Goal: Contribute content: Add original content to the website for others to see

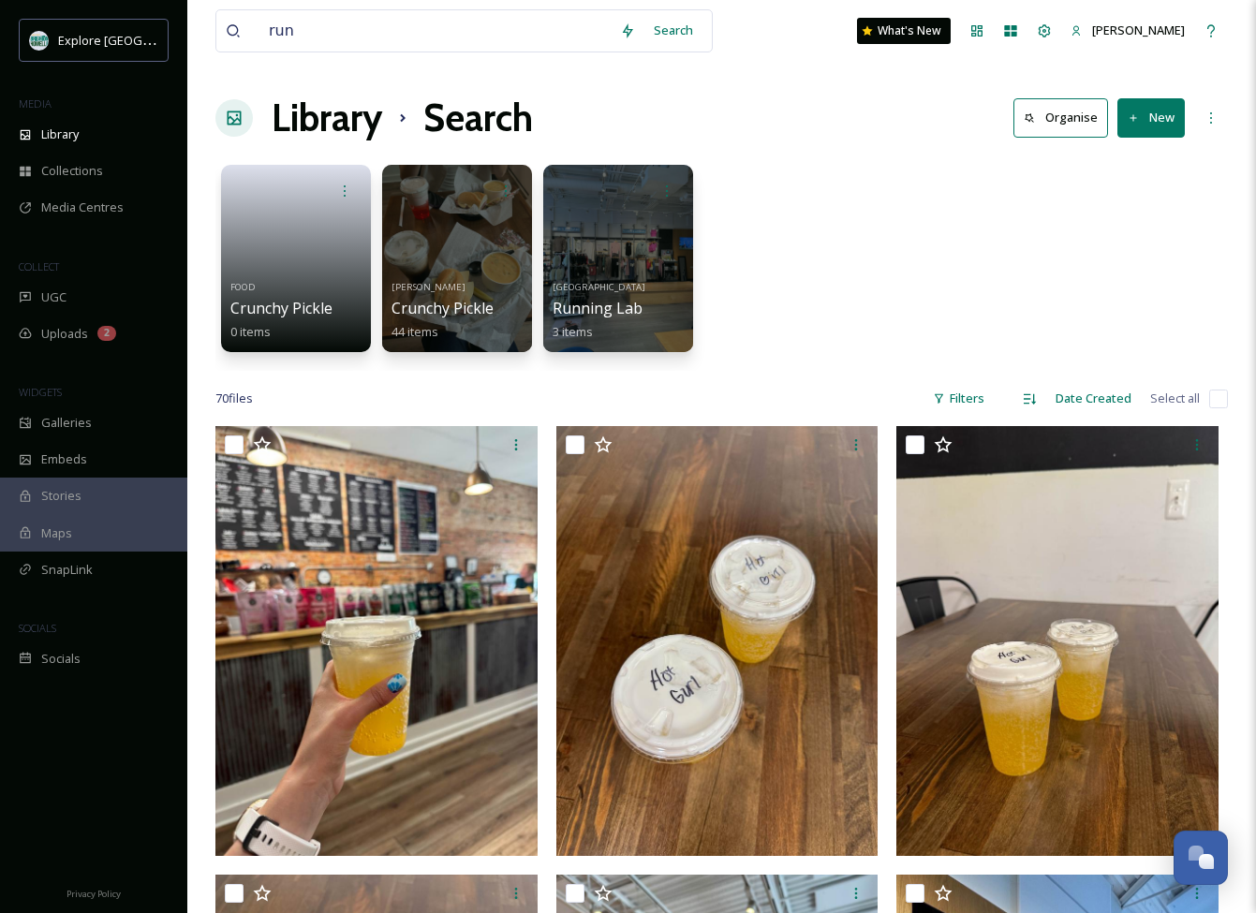
scroll to position [8283, 0]
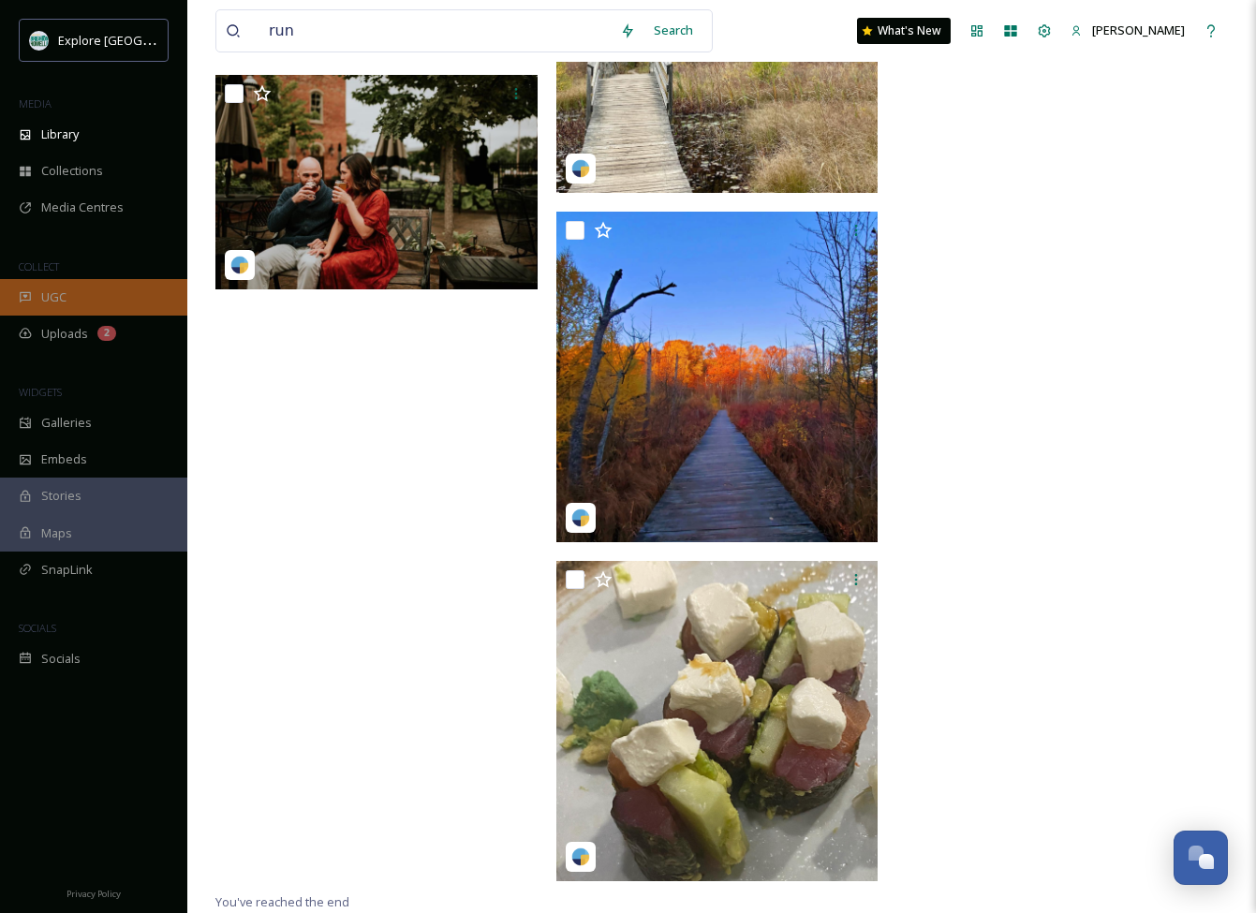
click at [51, 295] on span "UGC" at bounding box center [53, 298] width 25 height 18
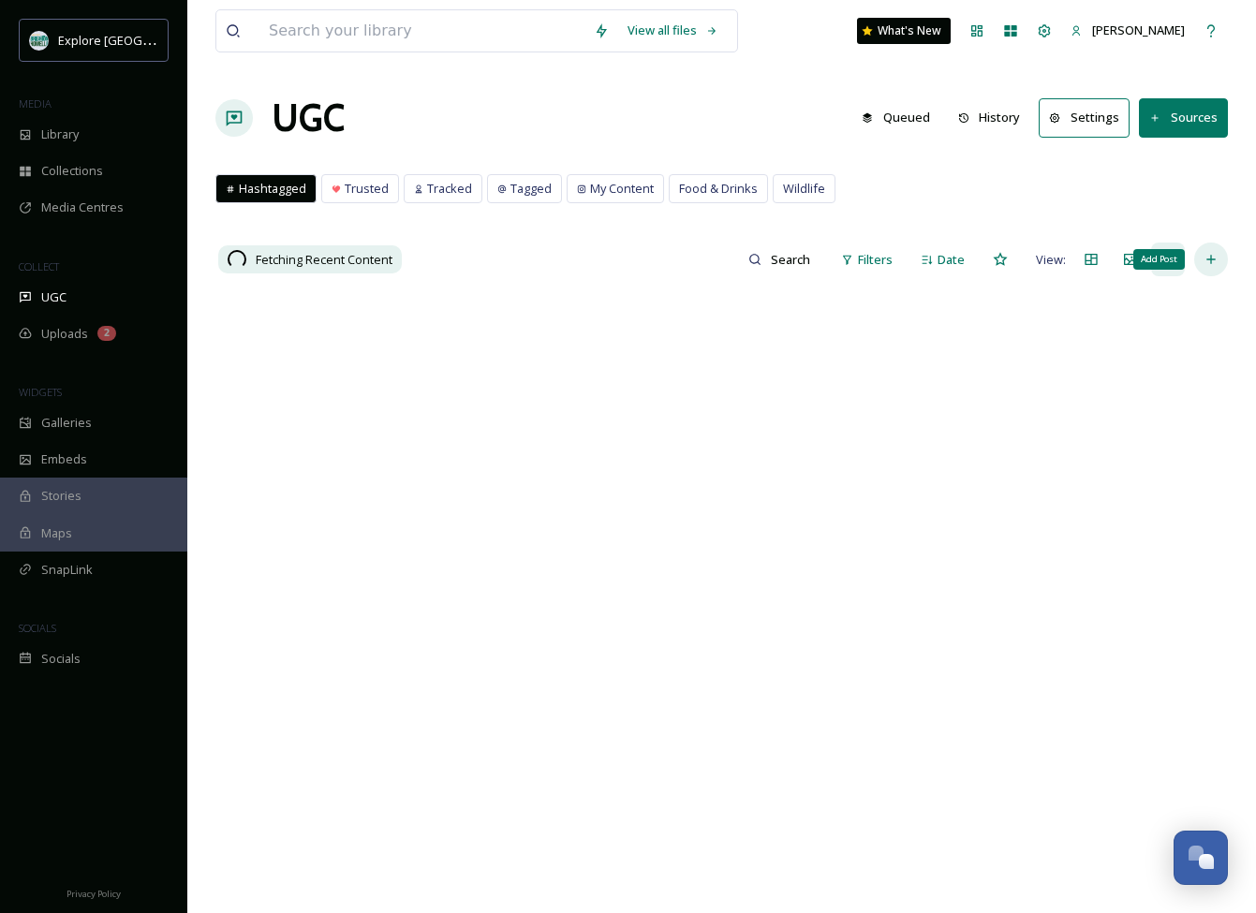
click at [1205, 252] on div "Add Post" at bounding box center [1212, 260] width 34 height 34
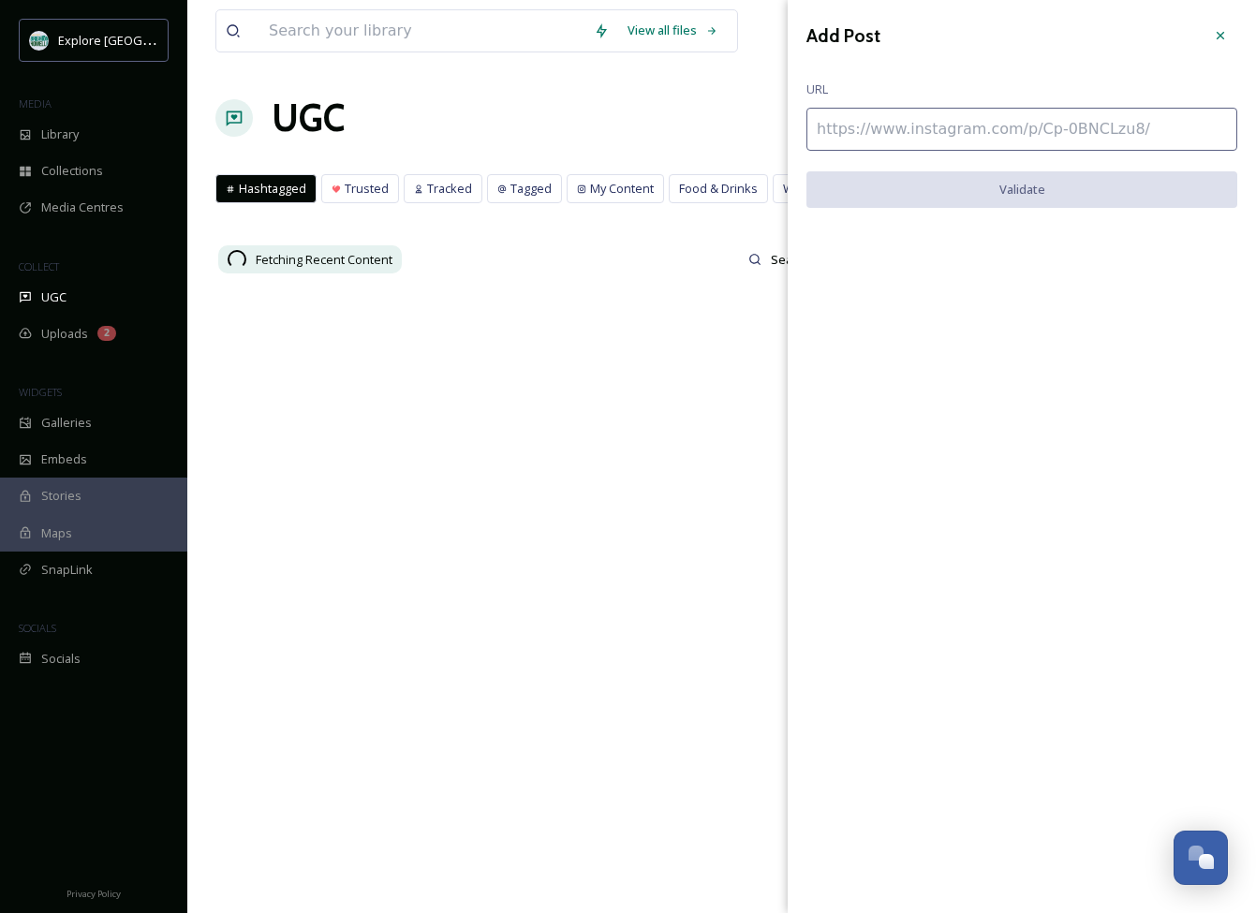
click at [1023, 134] on input at bounding box center [1022, 129] width 431 height 43
paste input "[URL][DOMAIN_NAME]"
type input "[URL][DOMAIN_NAME]"
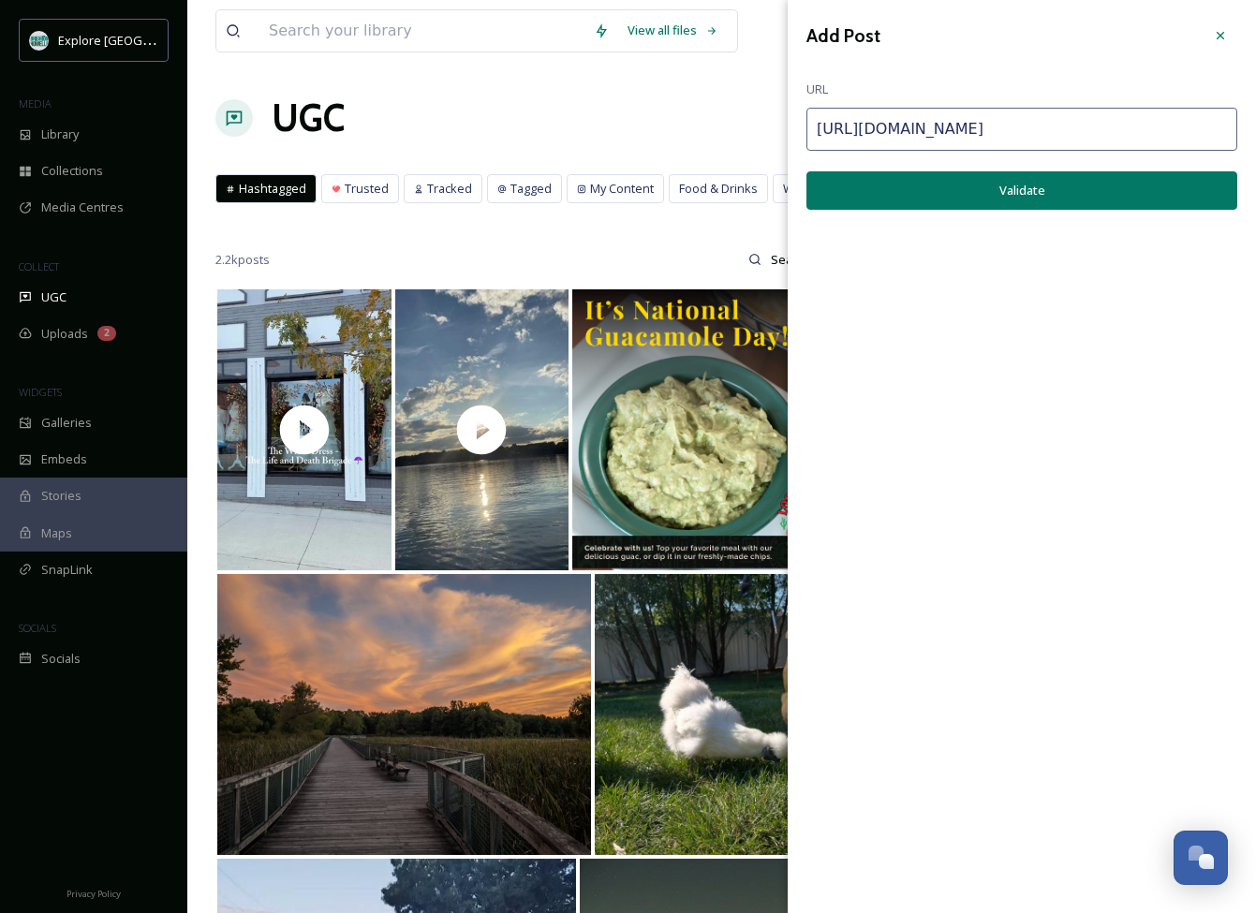
click at [962, 185] on button "Validate" at bounding box center [1022, 190] width 431 height 38
click at [1134, 186] on button "Add Post" at bounding box center [1022, 190] width 431 height 38
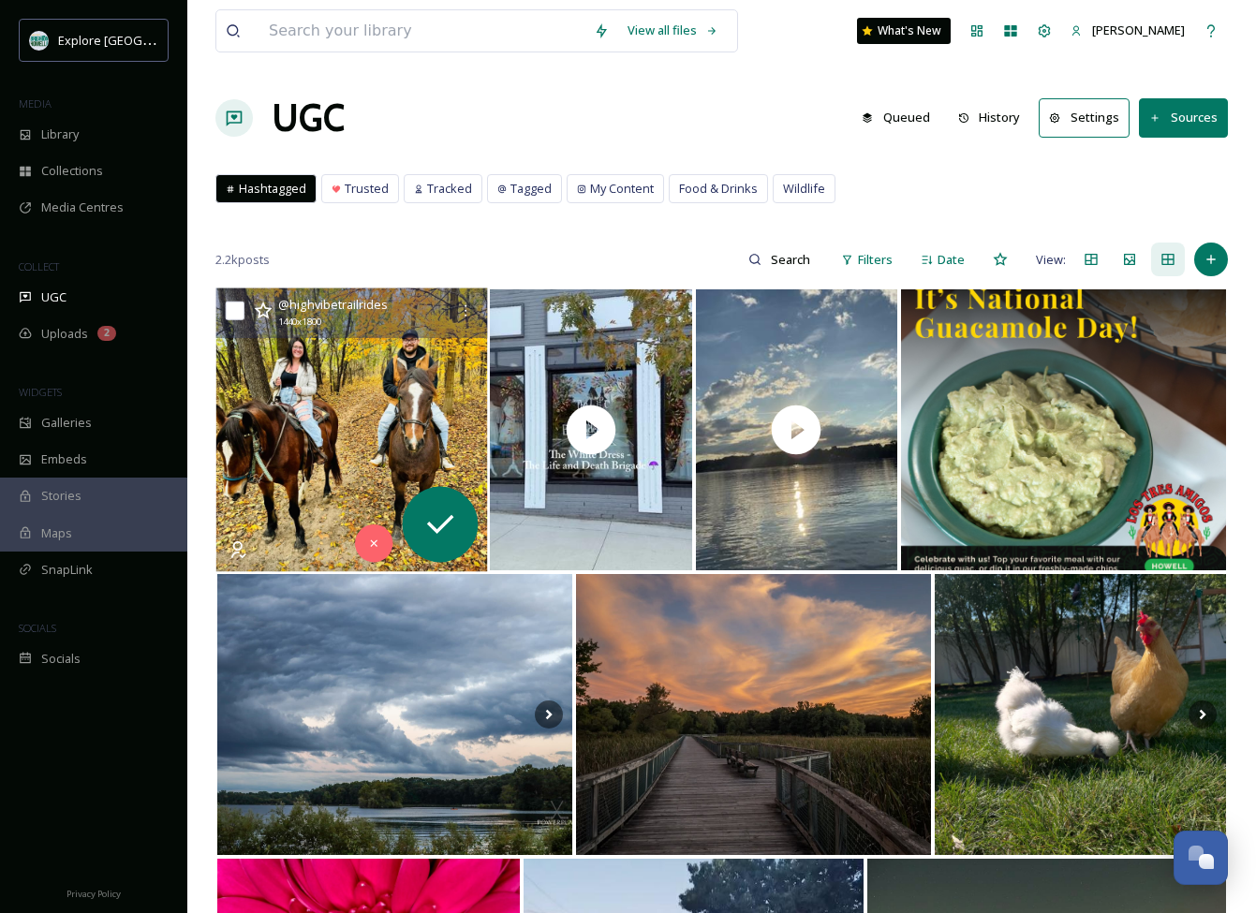
click at [340, 351] on img at bounding box center [352, 431] width 272 height 284
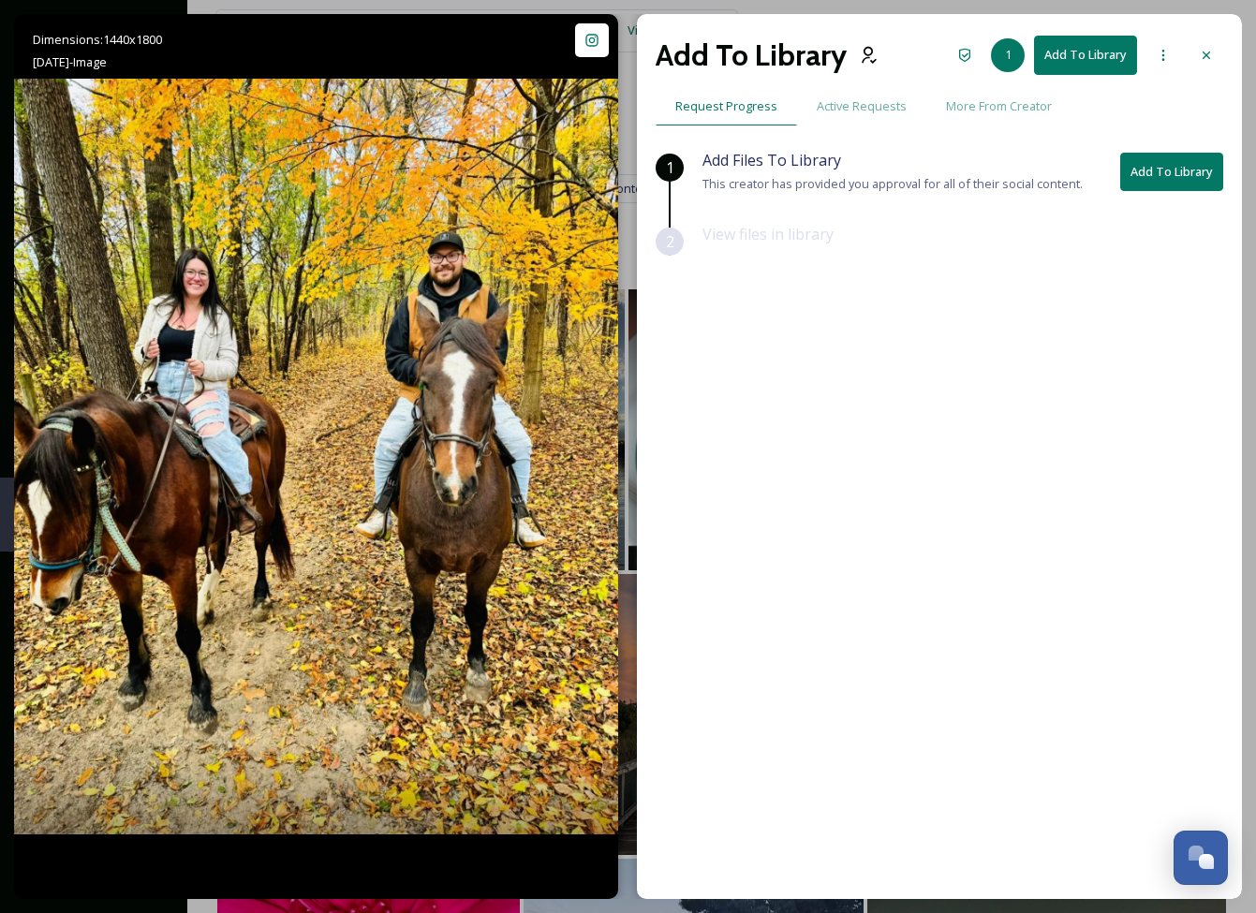
click at [1162, 174] on button "Add To Library" at bounding box center [1172, 172] width 103 height 38
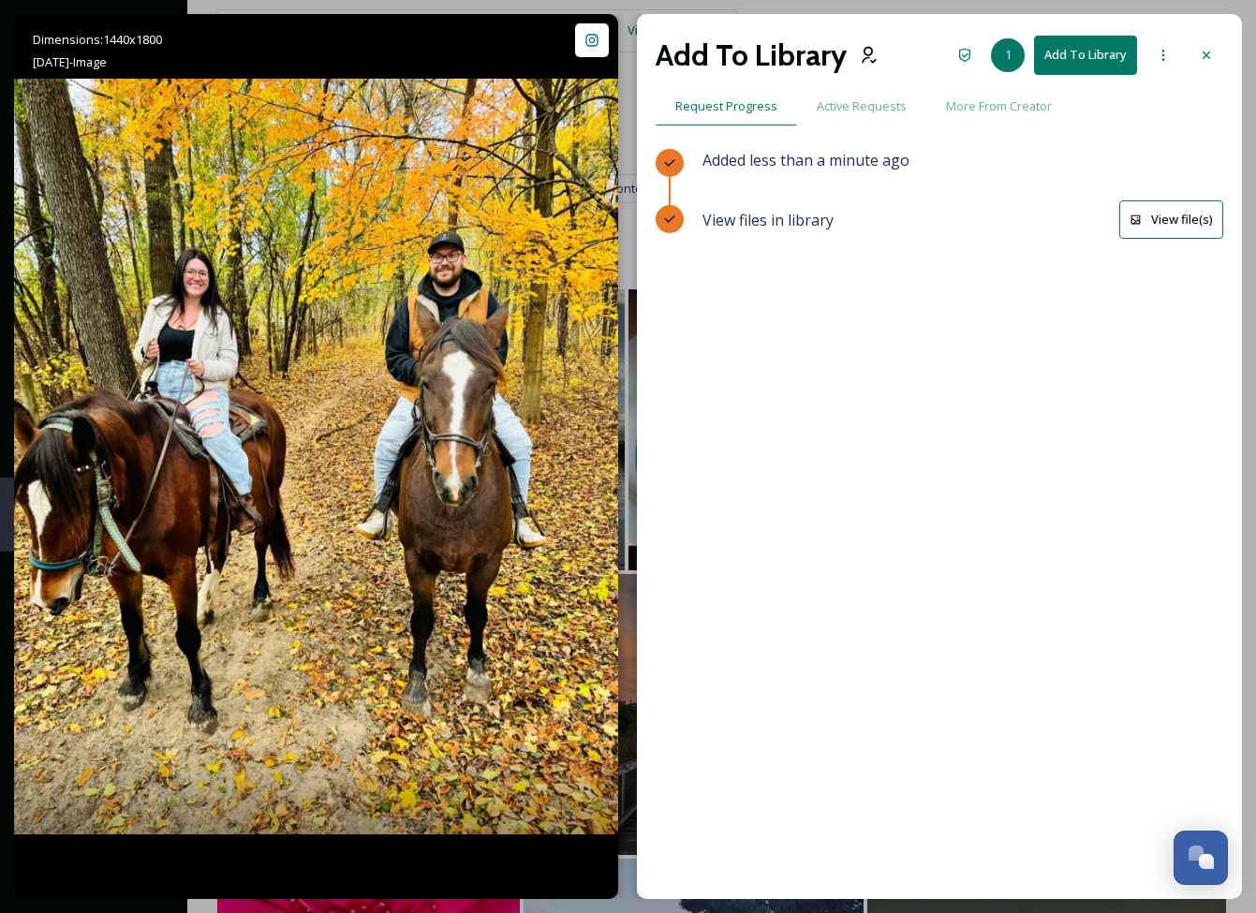
click at [1139, 216] on icon at bounding box center [1136, 220] width 12 height 12
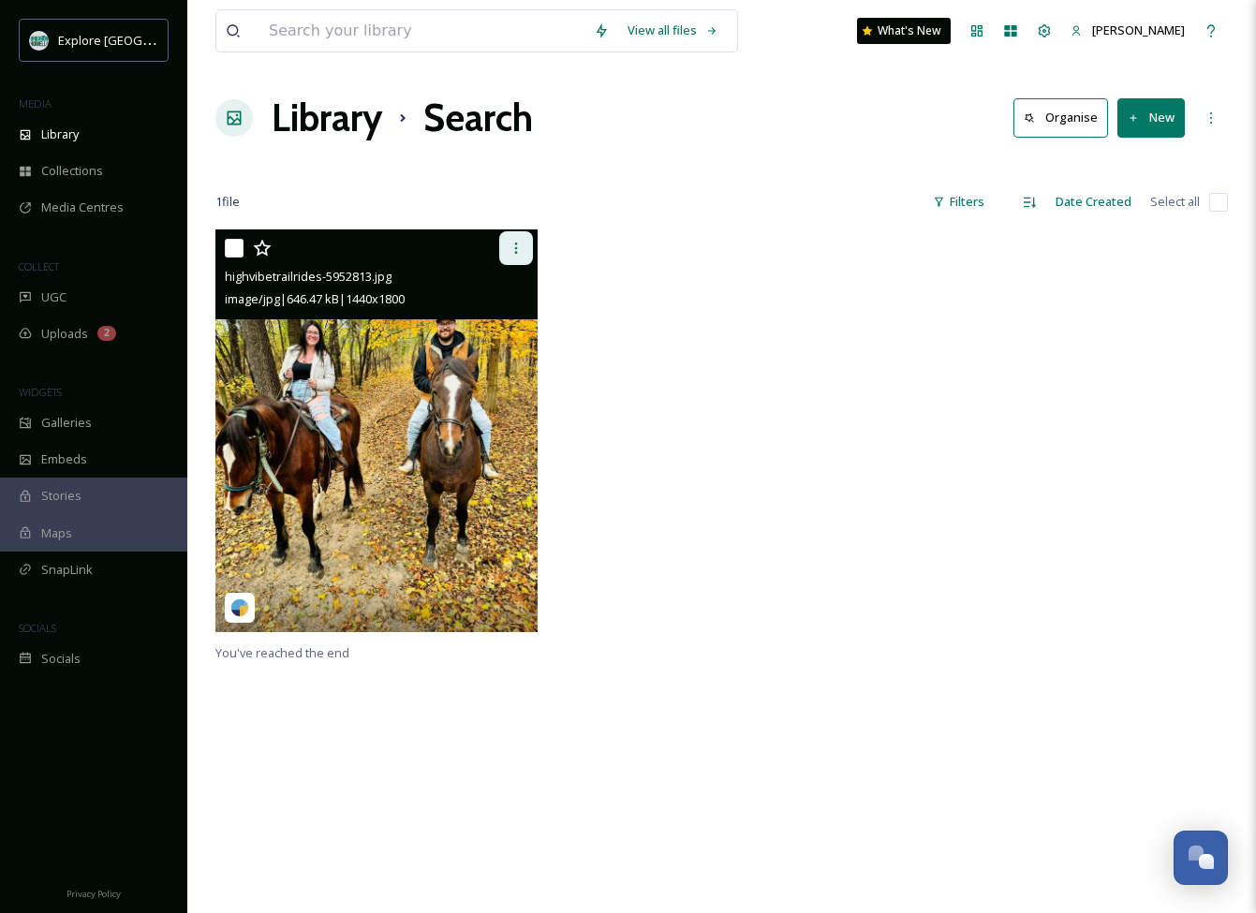
click at [513, 257] on div at bounding box center [516, 248] width 34 height 34
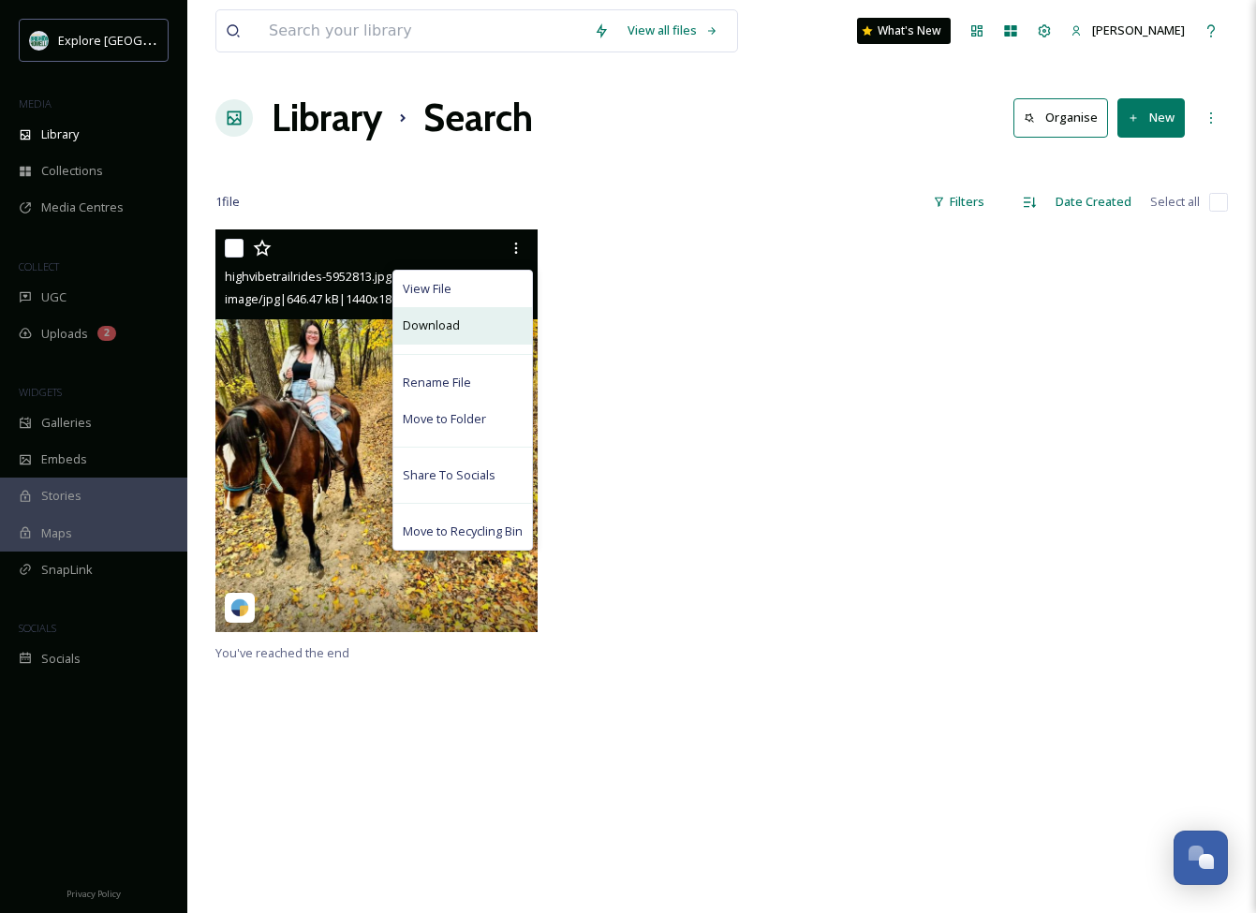
click at [475, 319] on div "Download" at bounding box center [462, 325] width 139 height 37
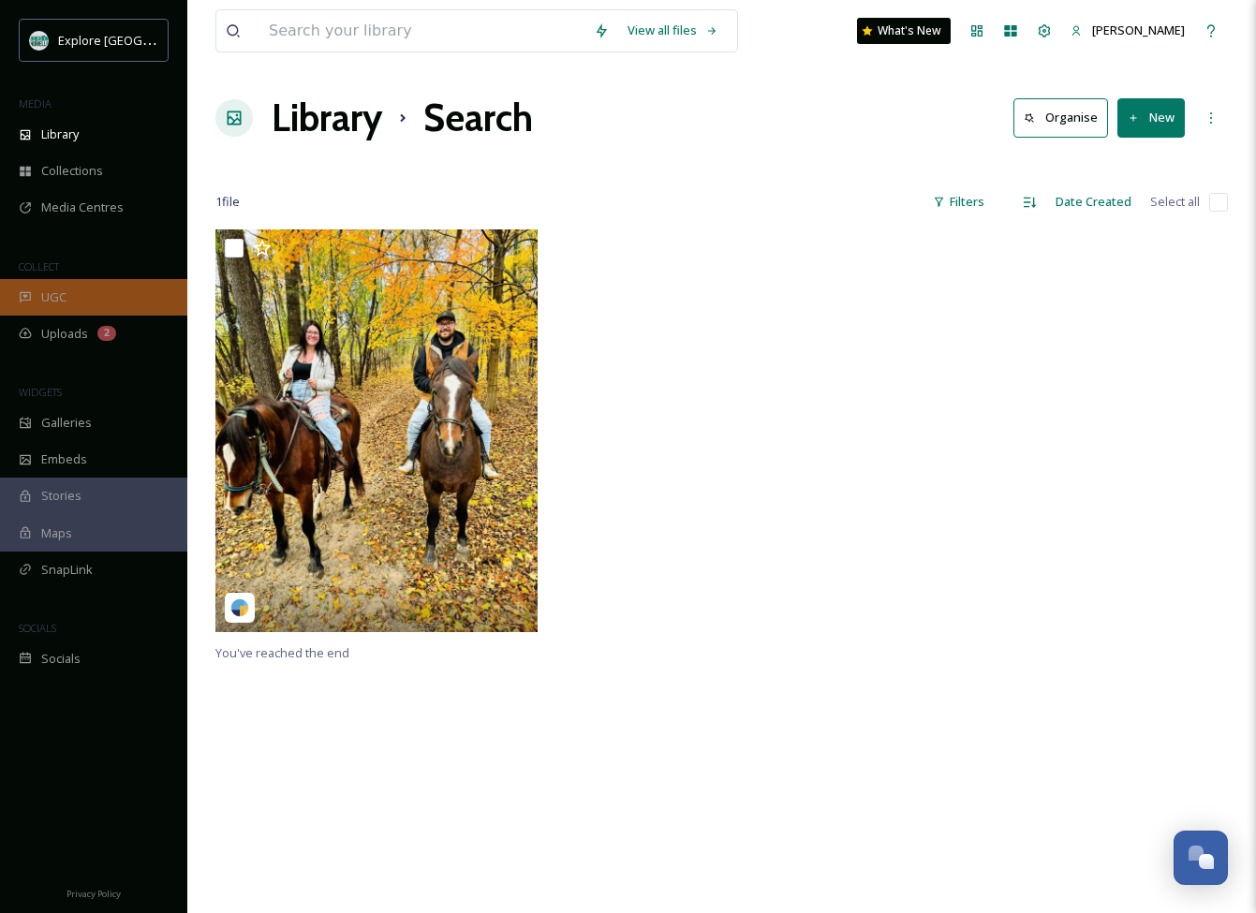
click at [71, 298] on div "UGC" at bounding box center [93, 297] width 187 height 37
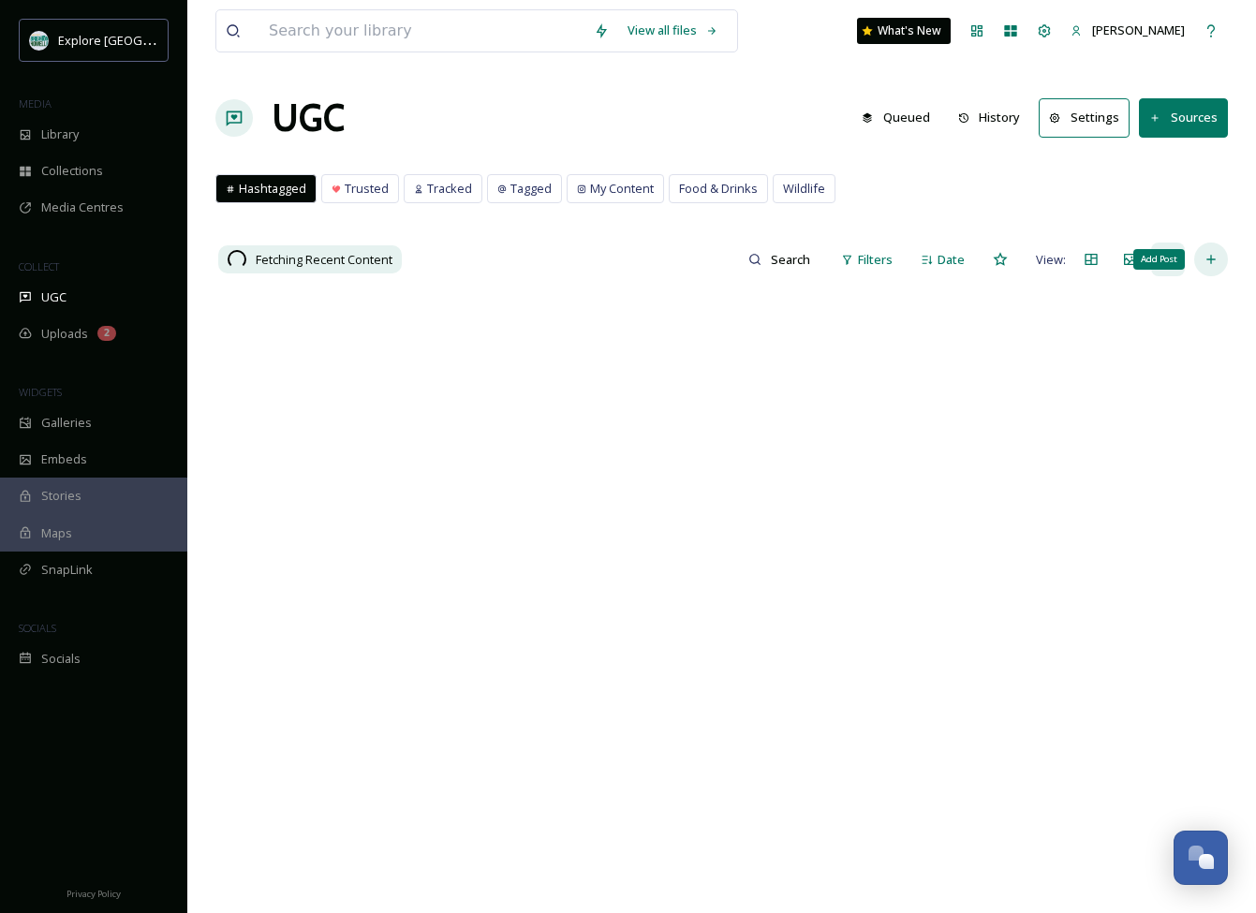
click at [1218, 259] on icon at bounding box center [1211, 259] width 15 height 15
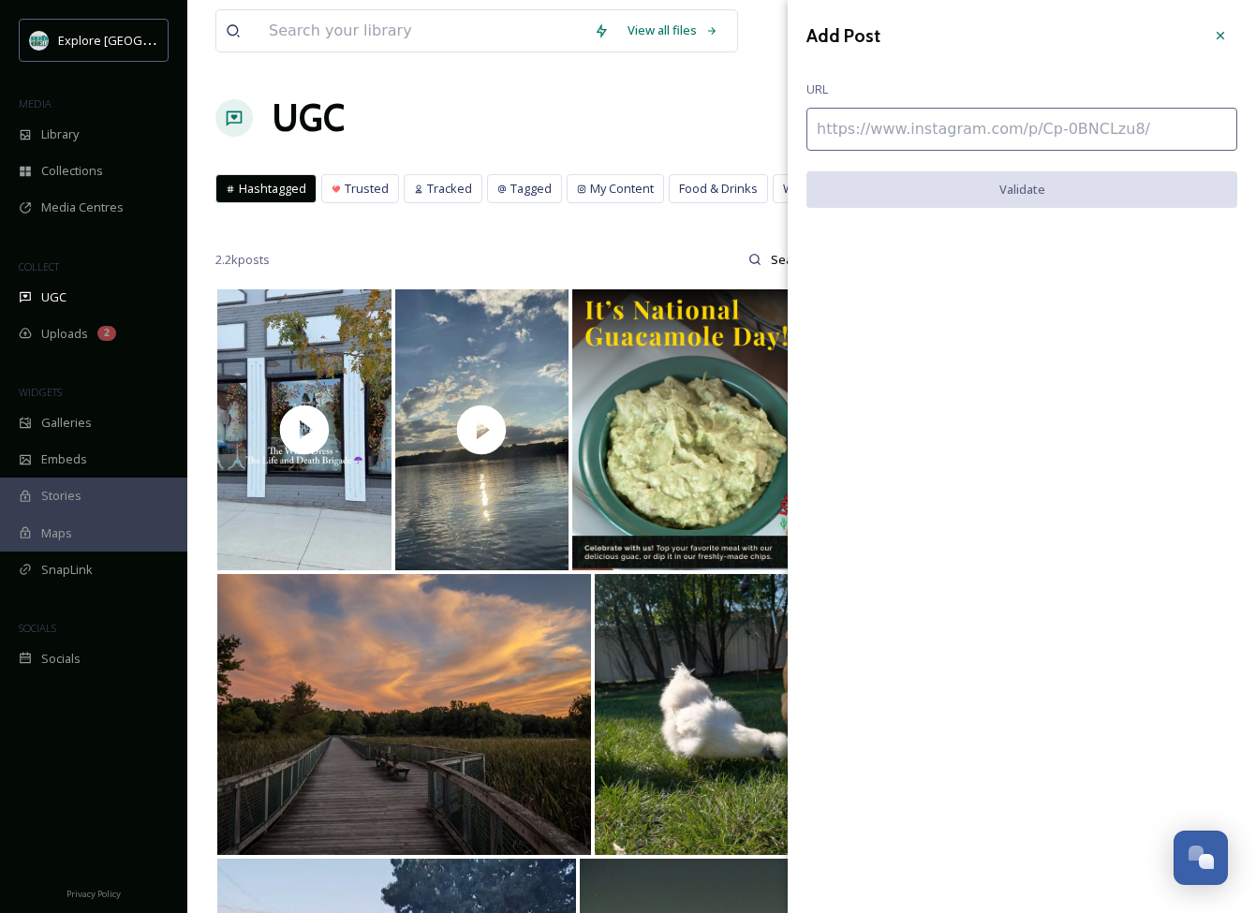
click at [1006, 134] on input at bounding box center [1022, 129] width 431 height 43
paste input "[URL][DOMAIN_NAME]"
type input "[URL][DOMAIN_NAME]"
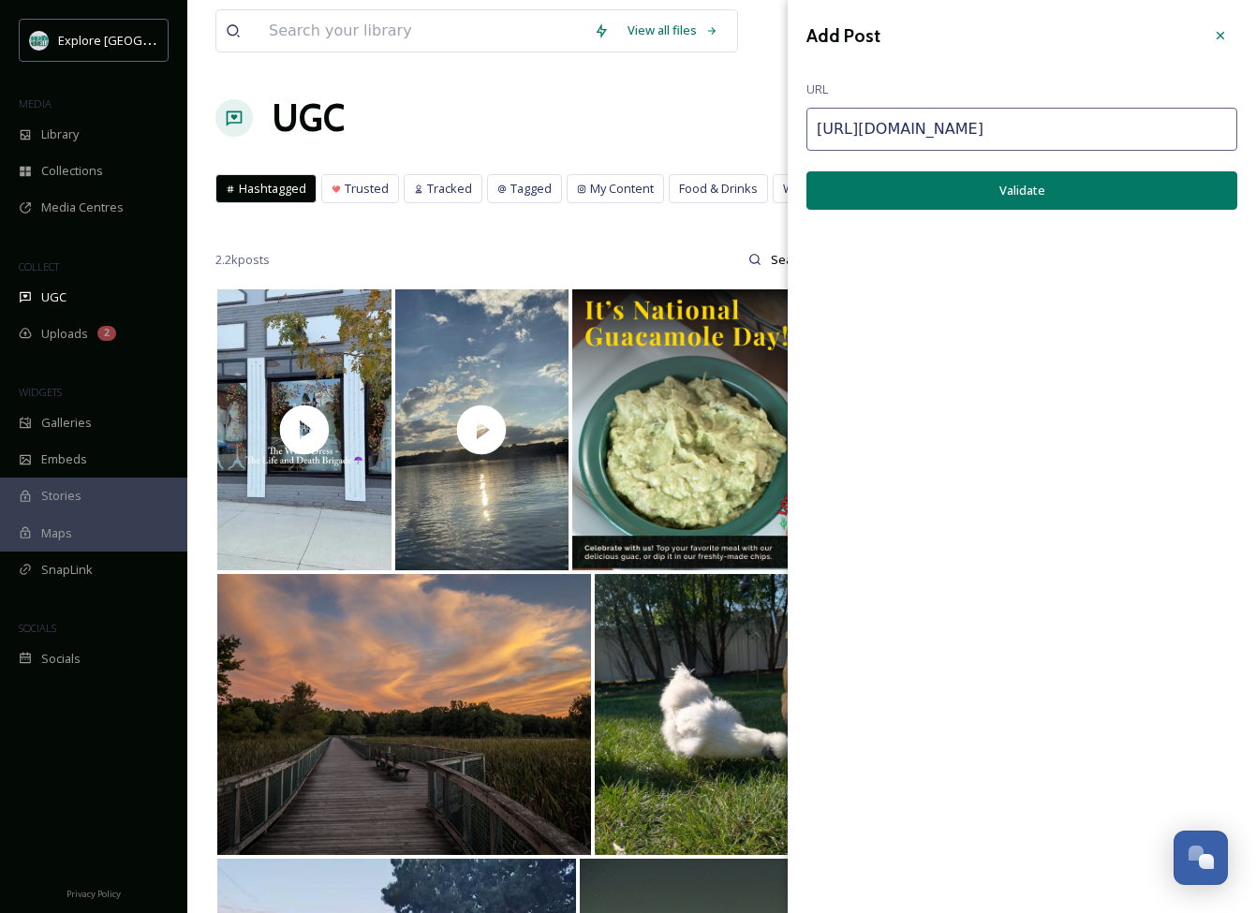
click at [1005, 199] on button "Validate" at bounding box center [1022, 190] width 431 height 38
click at [1005, 199] on button "Add Post" at bounding box center [1022, 190] width 431 height 38
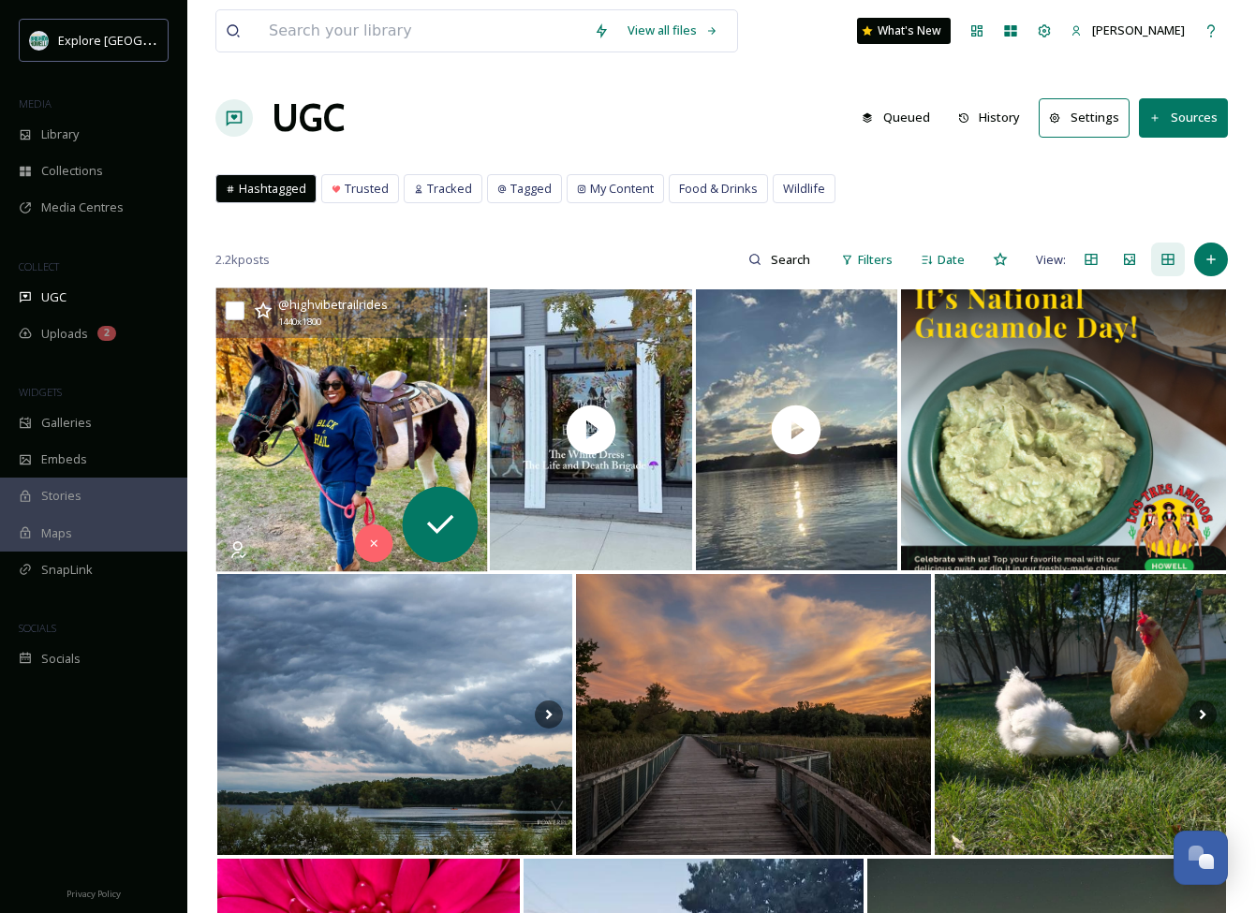
click at [325, 379] on img at bounding box center [352, 431] width 272 height 284
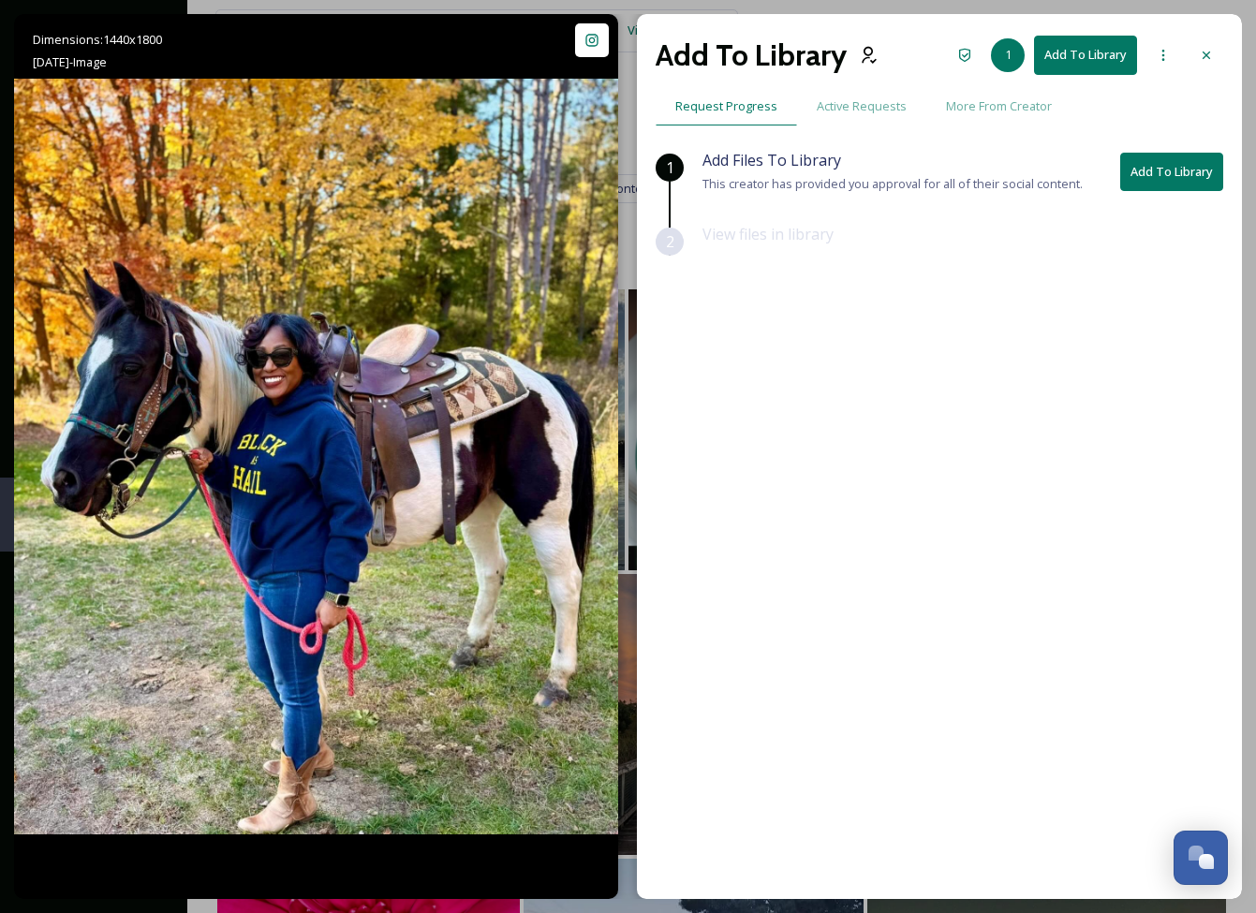
click at [1193, 171] on button "Add To Library" at bounding box center [1172, 172] width 103 height 38
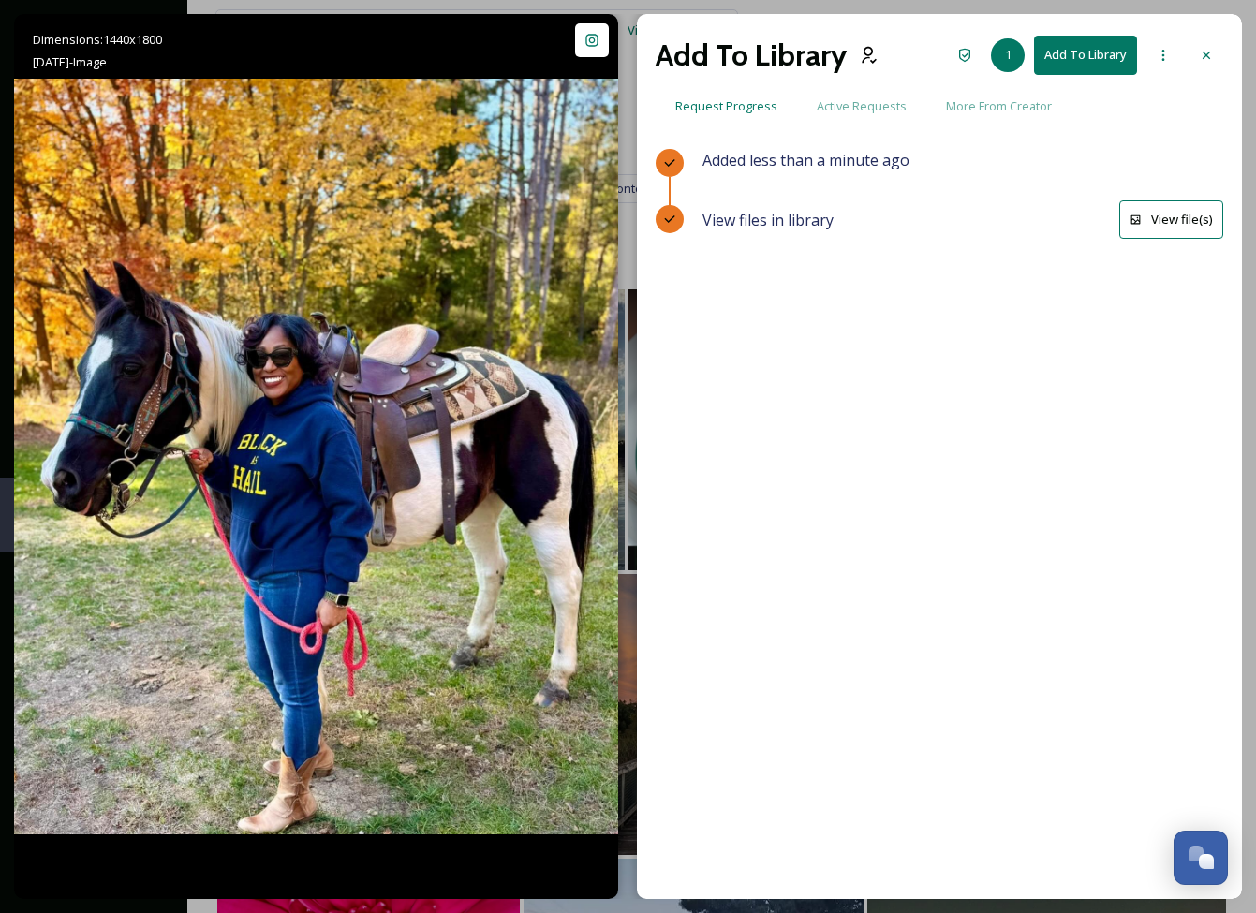
click at [1158, 225] on button "View file(s)" at bounding box center [1172, 219] width 104 height 38
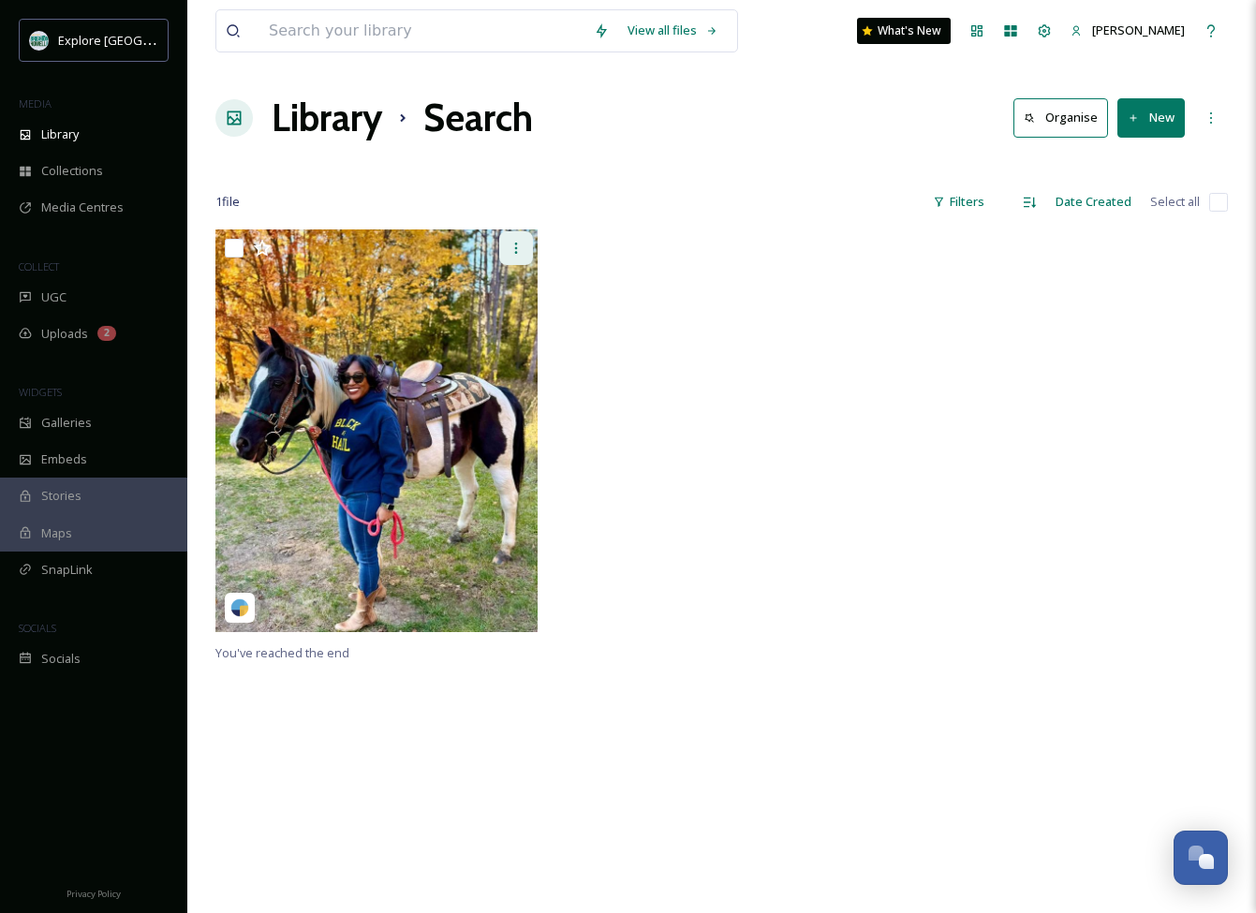
click at [519, 248] on icon at bounding box center [516, 248] width 15 height 15
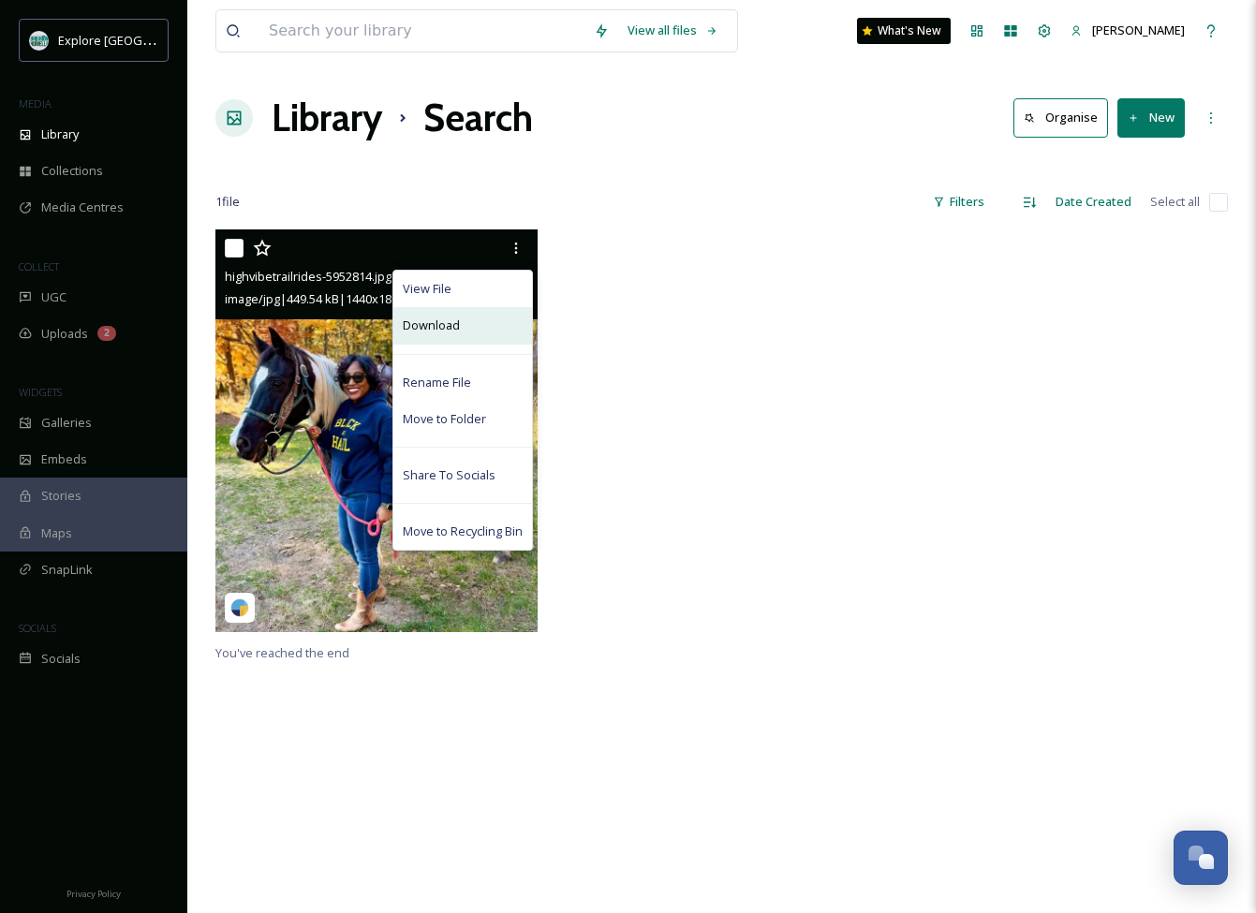
click at [431, 328] on span "Download" at bounding box center [431, 326] width 57 height 18
